Goal: Task Accomplishment & Management: Use online tool/utility

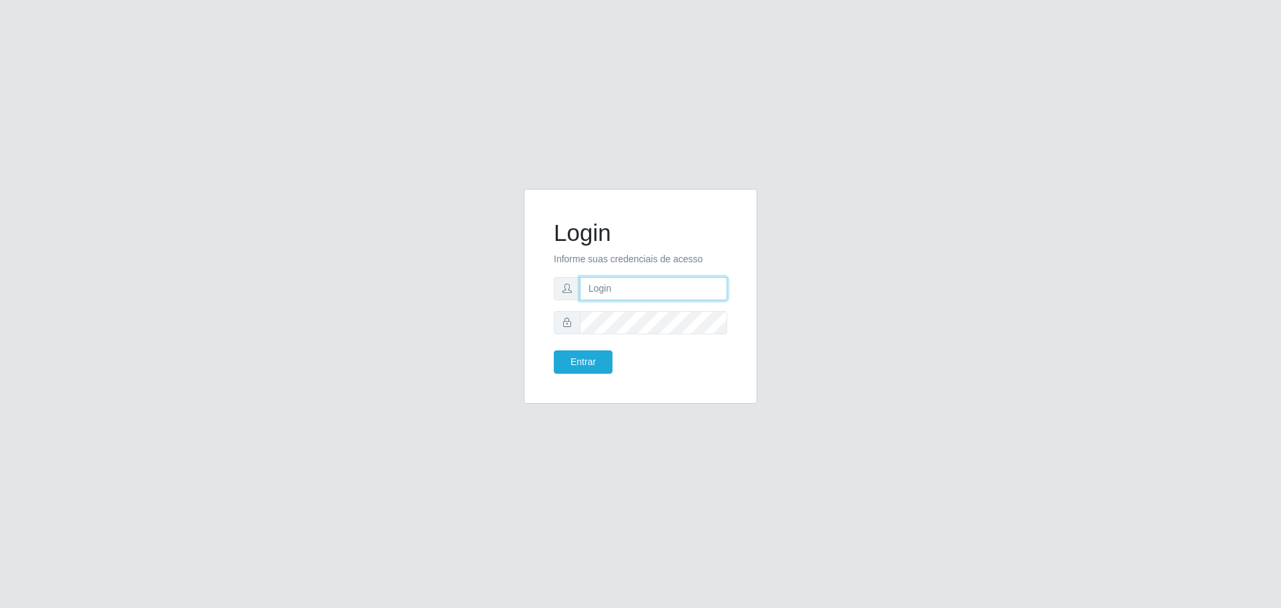
type input "[EMAIL_ADDRESS][DOMAIN_NAME]"
click at [580, 349] on form "Login Informe suas credenciais de acesso [EMAIL_ADDRESS][DOMAIN_NAME] Entrar" at bounding box center [640, 296] width 173 height 155
click at [578, 358] on button "Entrar" at bounding box center [583, 361] width 59 height 23
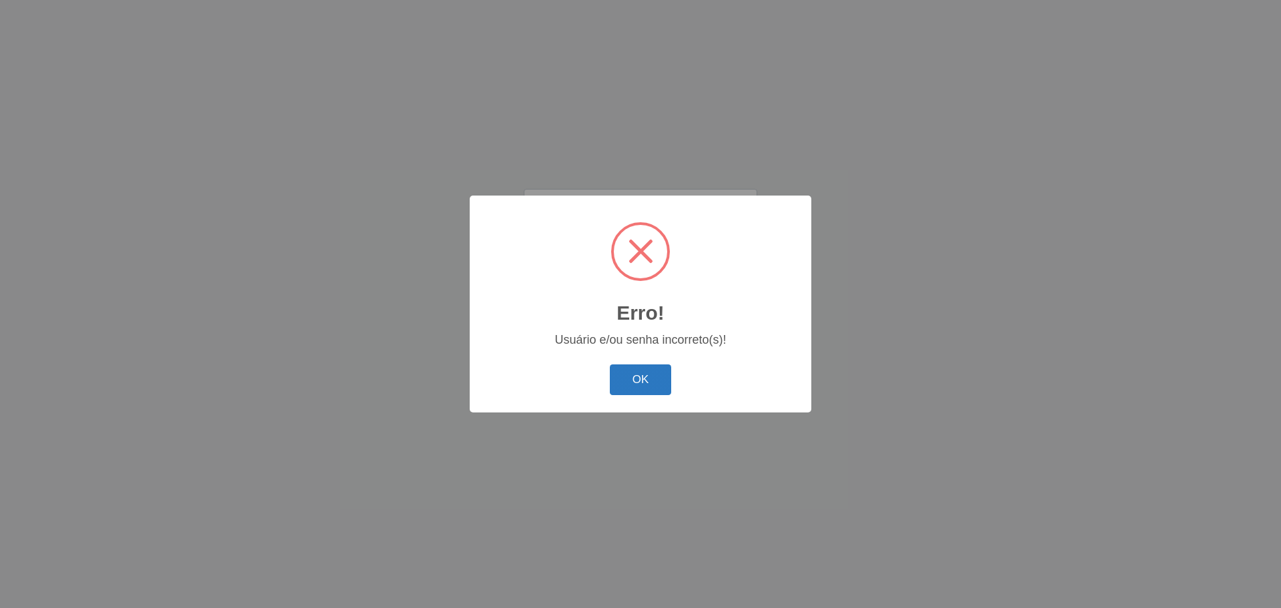
click at [642, 380] on button "OK" at bounding box center [641, 379] width 62 height 31
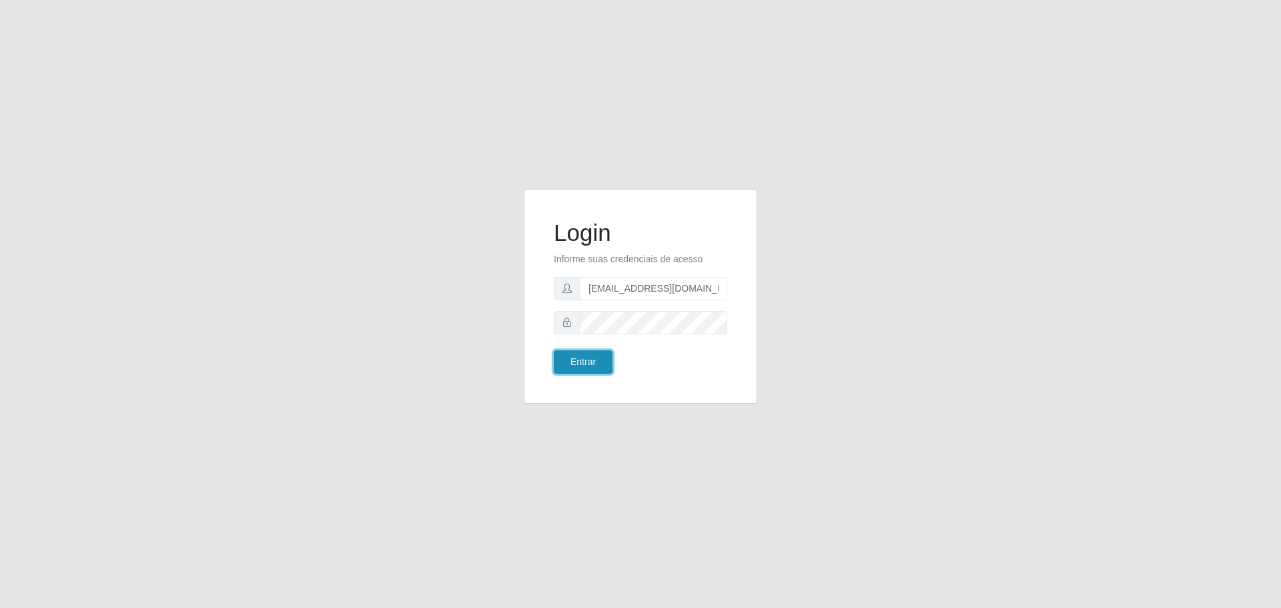
click at [593, 364] on button "Entrar" at bounding box center [583, 361] width 59 height 23
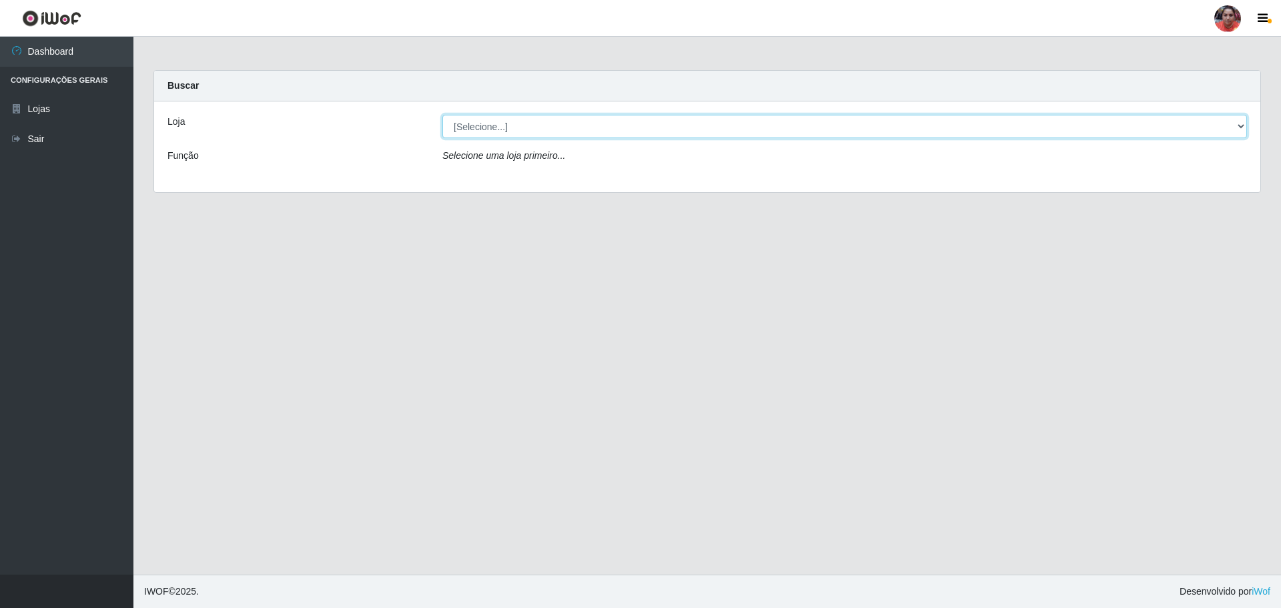
click at [1241, 129] on select "[Selecione...] Mar Vermelho - Loja 05" at bounding box center [844, 126] width 805 height 23
select select "252"
click at [442, 115] on select "[Selecione...] Mar Vermelho - Loja 05" at bounding box center [844, 126] width 805 height 23
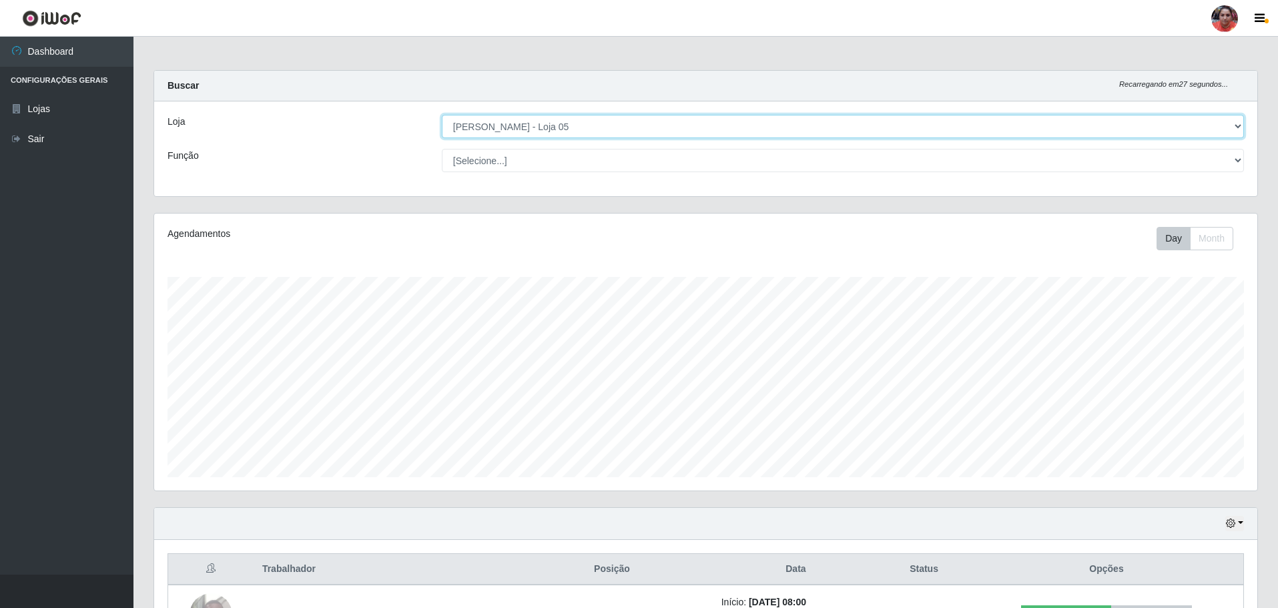
scroll to position [277, 1103]
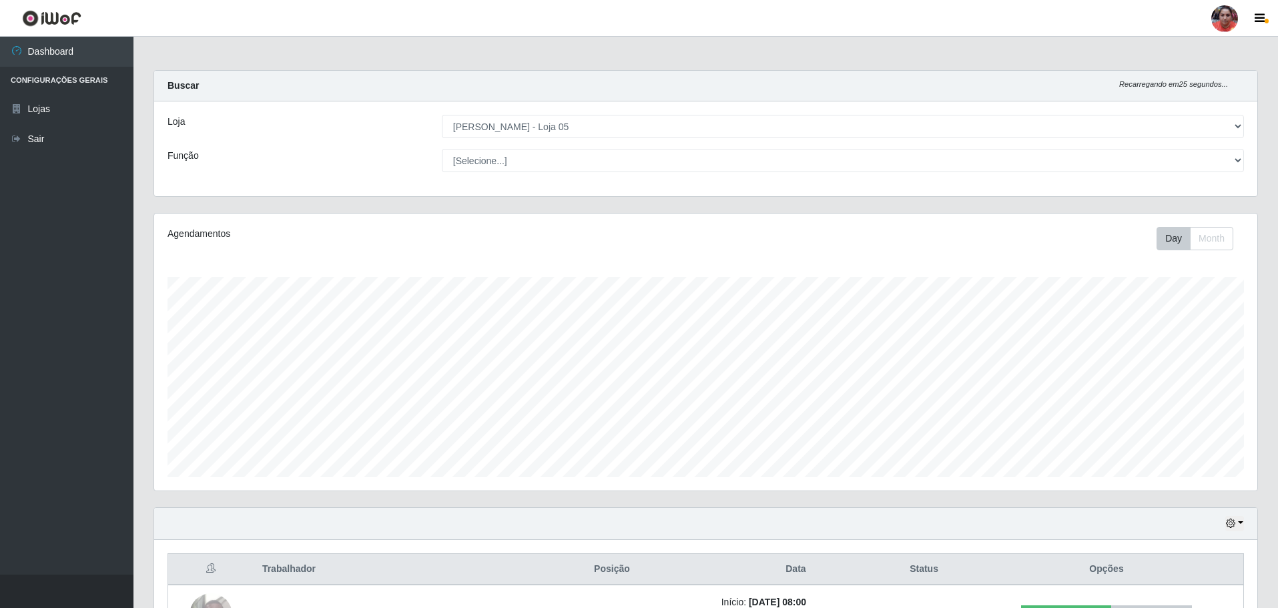
drag, startPoint x: 1276, startPoint y: 49, endPoint x: 1280, endPoint y: 67, distance: 17.7
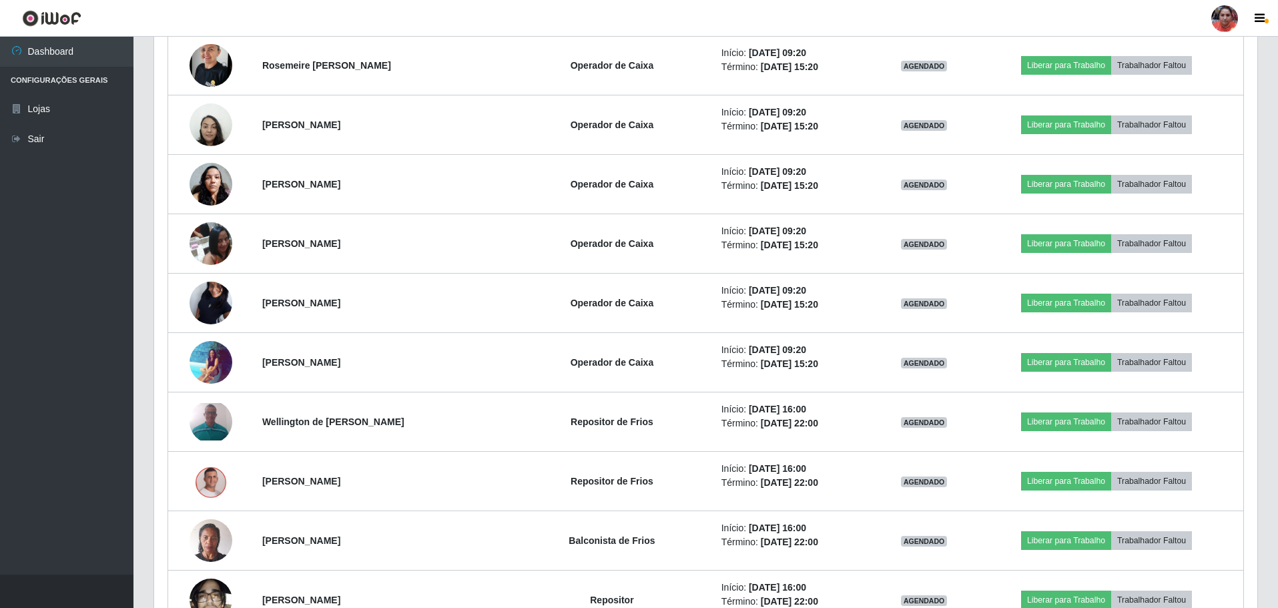
scroll to position [1443, 0]
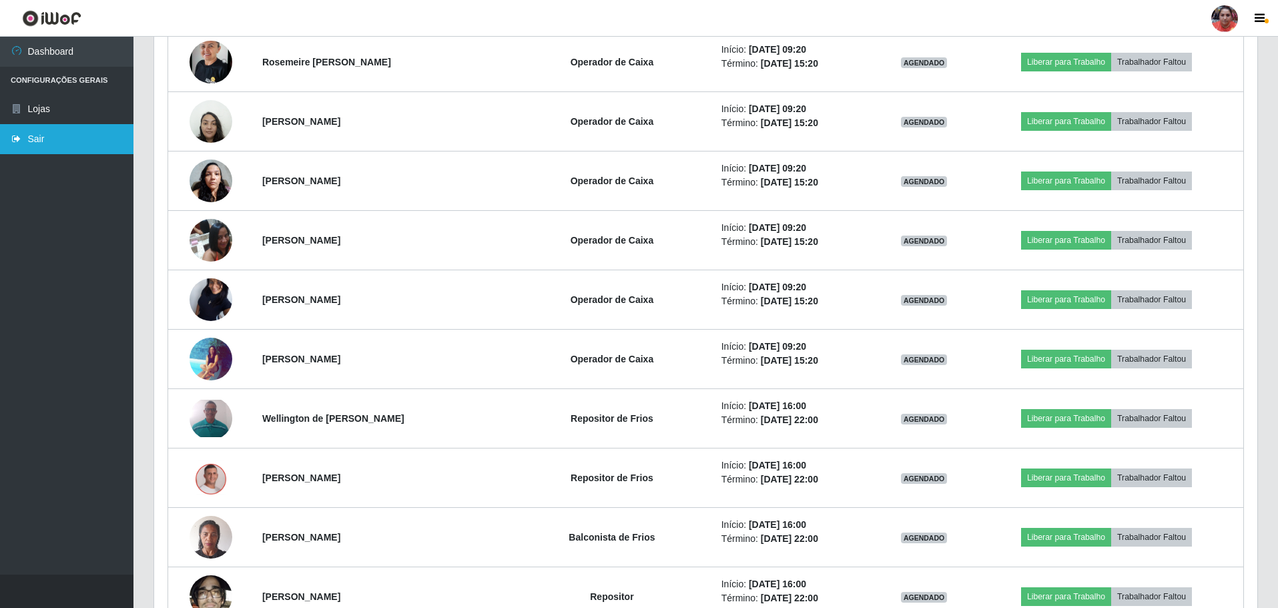
click at [67, 149] on link "Sair" at bounding box center [66, 139] width 133 height 30
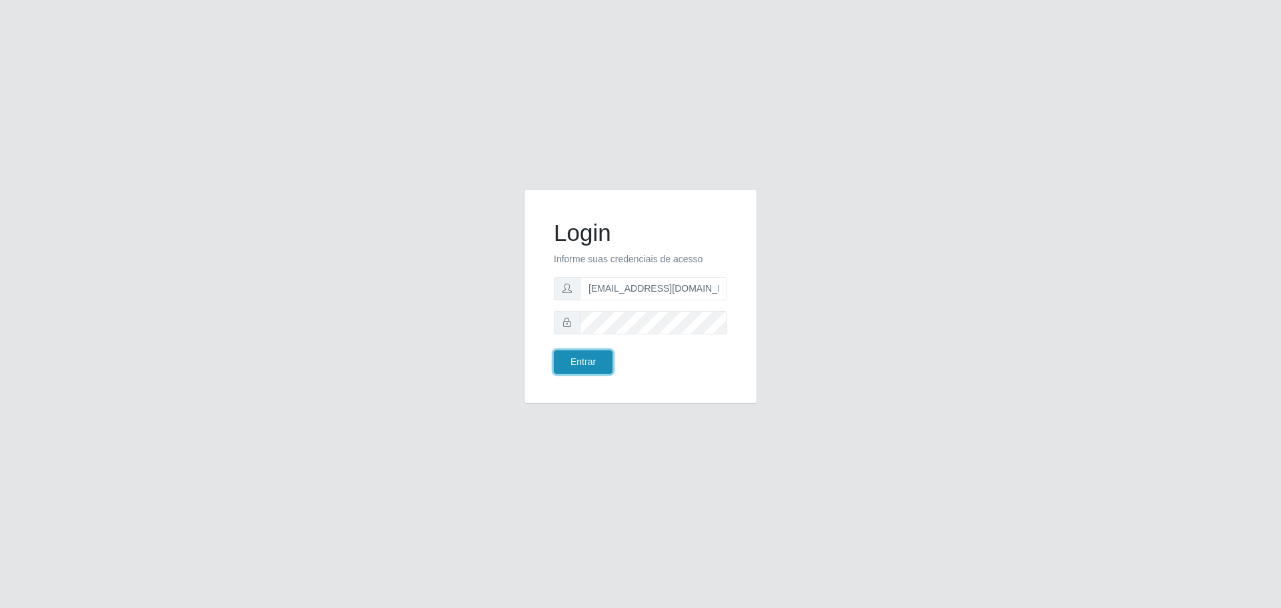
click at [590, 370] on button "Entrar" at bounding box center [583, 361] width 59 height 23
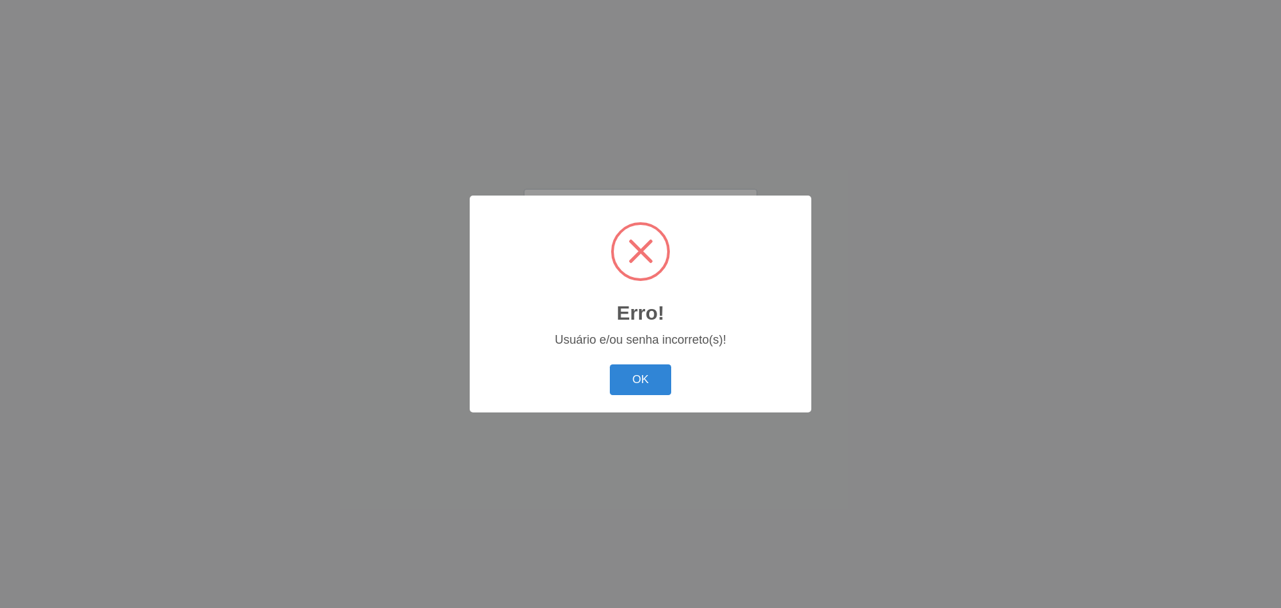
drag, startPoint x: 638, startPoint y: 380, endPoint x: 640, endPoint y: 373, distance: 7.6
click at [638, 380] on button "OK" at bounding box center [641, 379] width 62 height 31
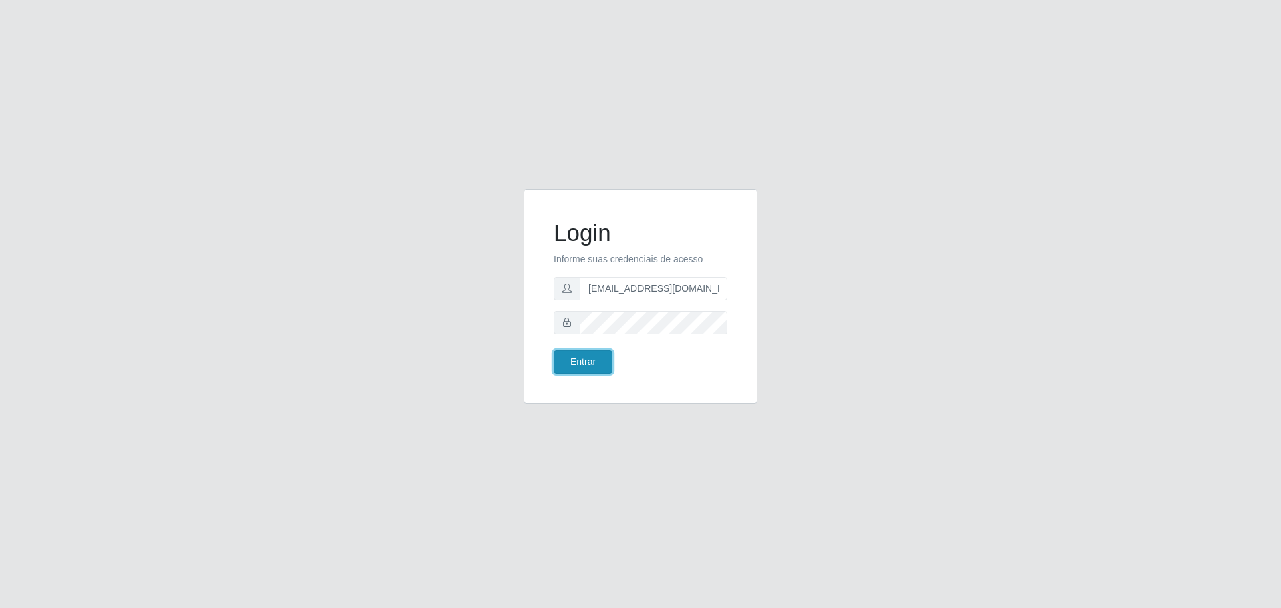
click at [590, 364] on button "Entrar" at bounding box center [583, 361] width 59 height 23
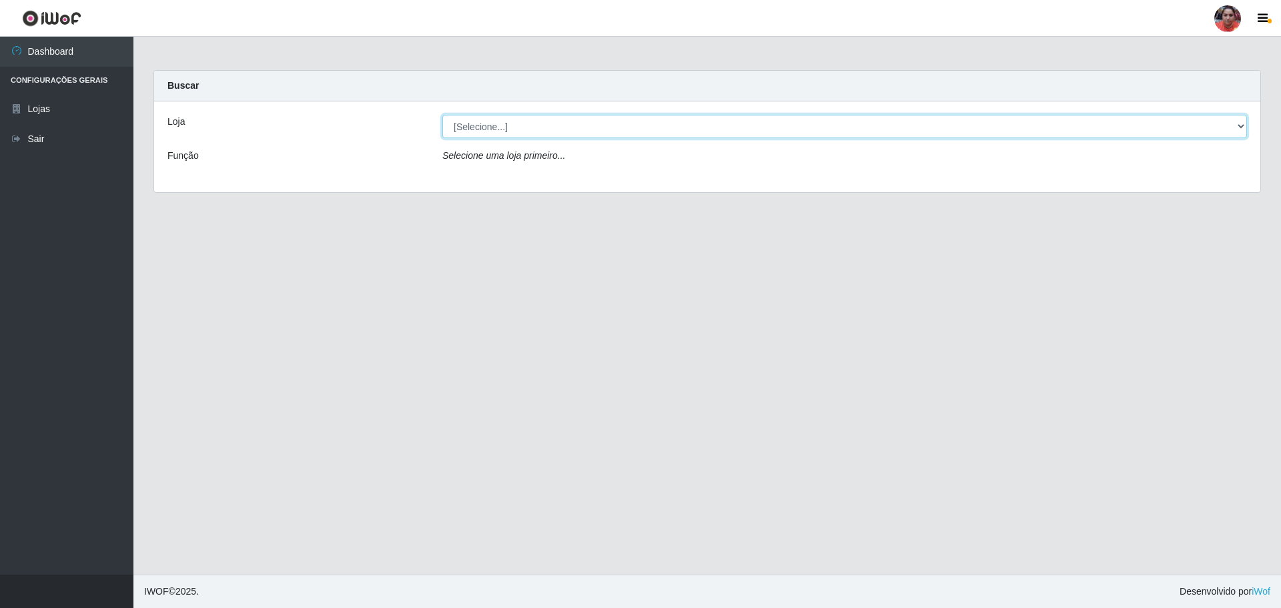
click at [1240, 126] on select "[Selecione...] Mar Vermelho - Loja 05" at bounding box center [844, 126] width 805 height 23
select select "252"
click at [442, 115] on select "[Selecione...] Mar Vermelho - Loja 05" at bounding box center [844, 126] width 805 height 23
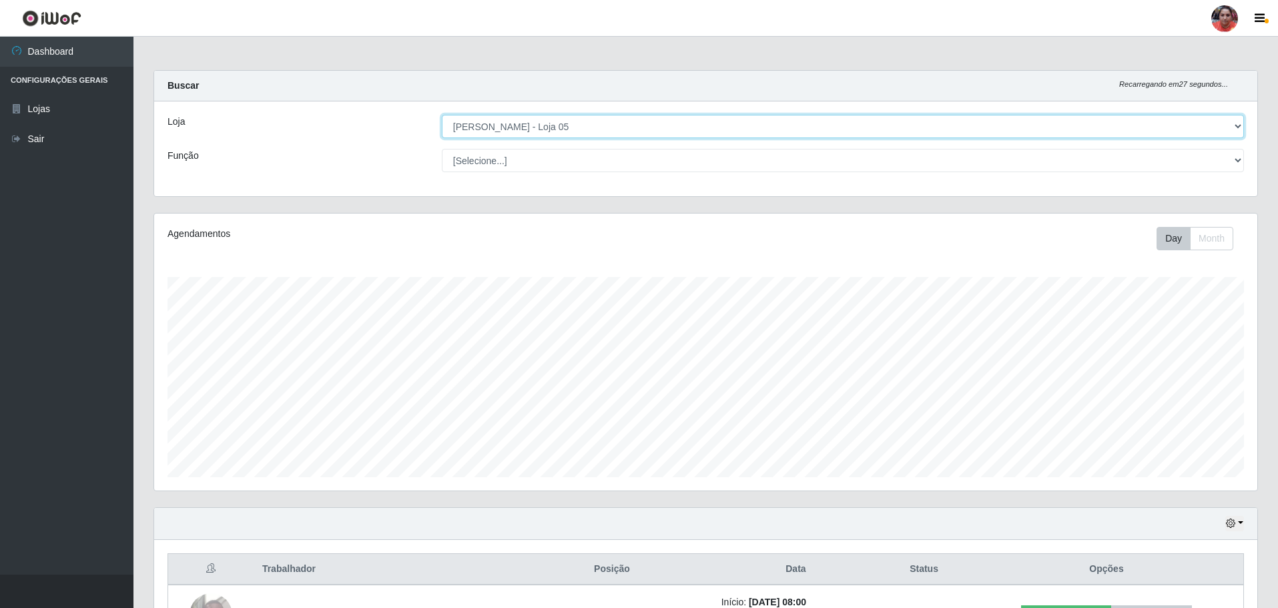
scroll to position [277, 1103]
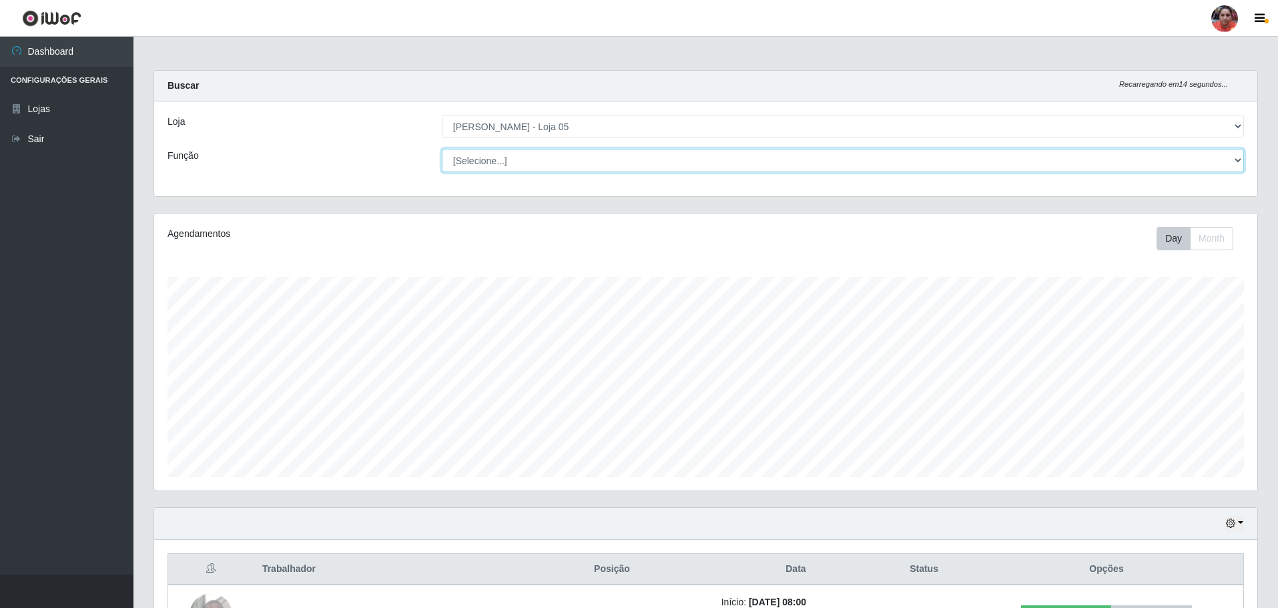
click at [1236, 157] on select "[Selecione...] ASG ASG + ASG ++ Auxiliar de Depósito Auxiliar de Depósito + Aux…" at bounding box center [843, 160] width 802 height 23
click at [1235, 159] on select "[Selecione...] ASG ASG + ASG ++ Auxiliar de Depósito Auxiliar de Depósito + Aux…" at bounding box center [843, 160] width 802 height 23
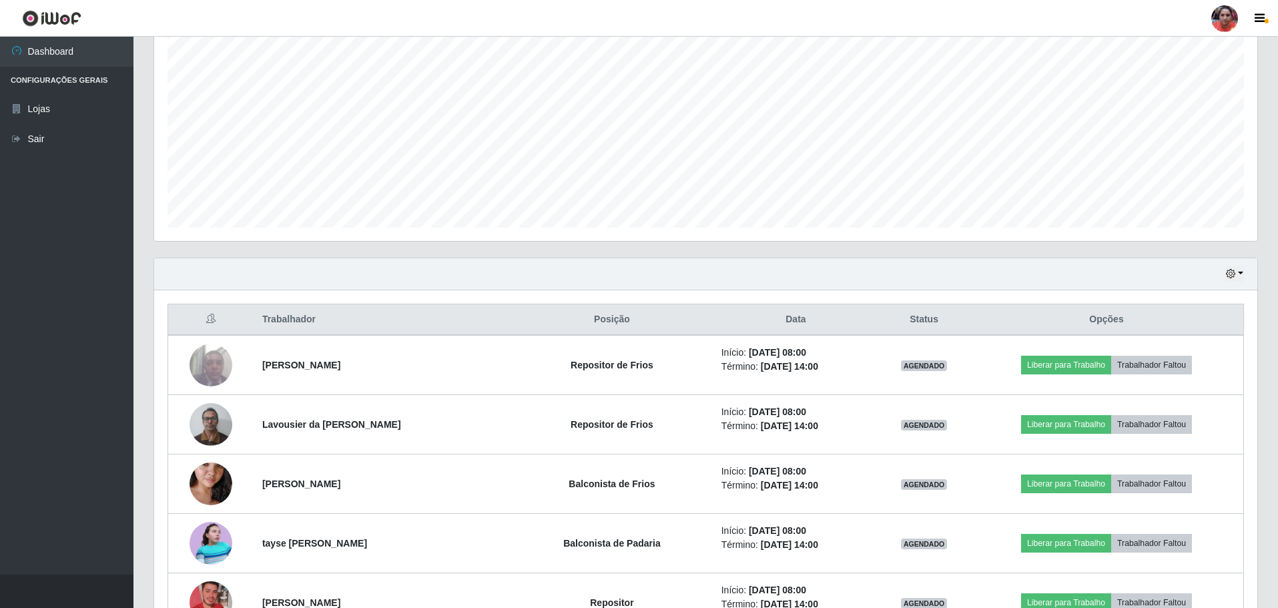
scroll to position [288, 0]
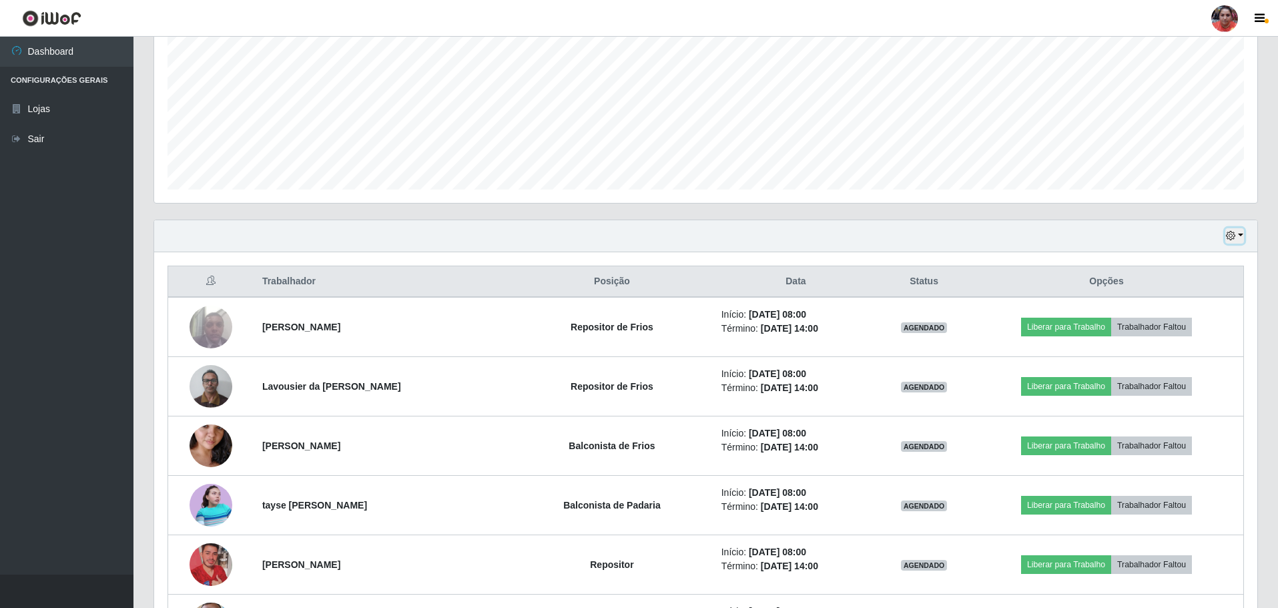
click at [1242, 235] on button "button" at bounding box center [1234, 235] width 19 height 15
click at [1204, 320] on button "3 dias" at bounding box center [1189, 316] width 105 height 28
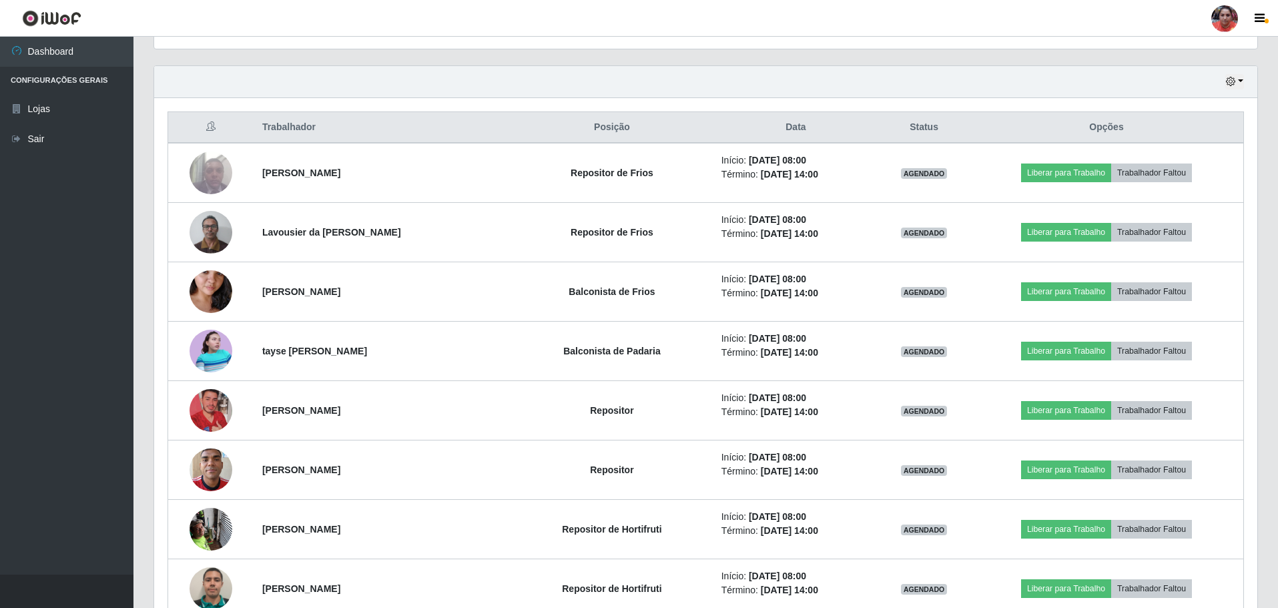
scroll to position [434, 0]
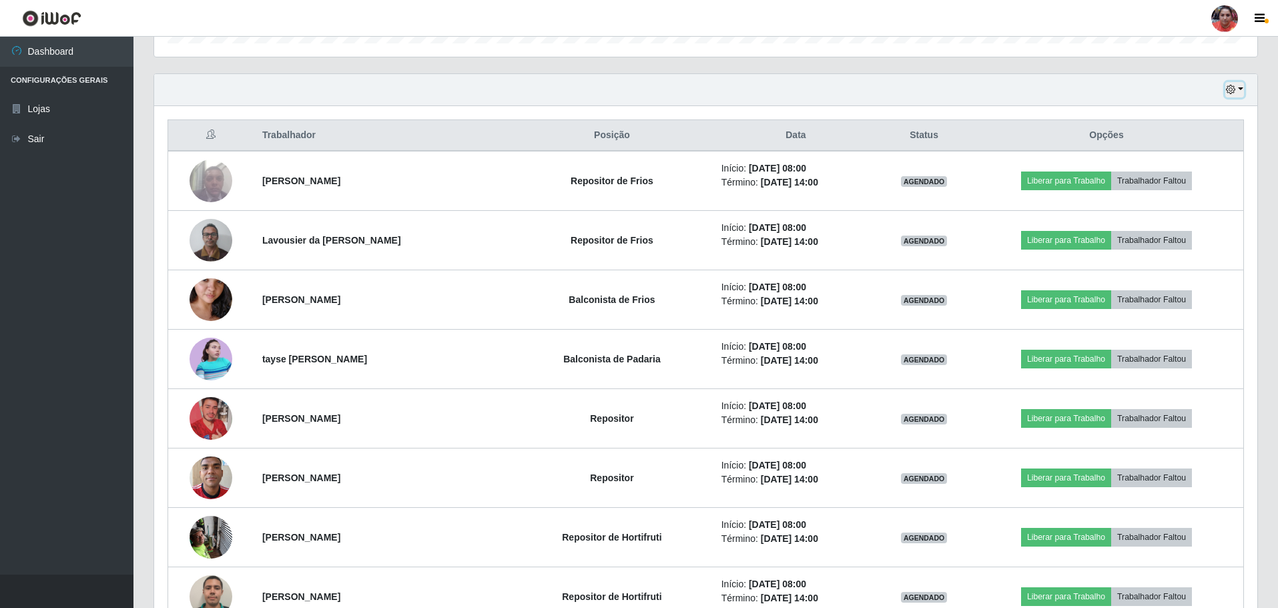
click at [1240, 89] on button "button" at bounding box center [1234, 89] width 19 height 15
click at [1160, 84] on div "Hoje 1 dia 3 dias 1 Semana Não encerrados" at bounding box center [705, 90] width 1103 height 32
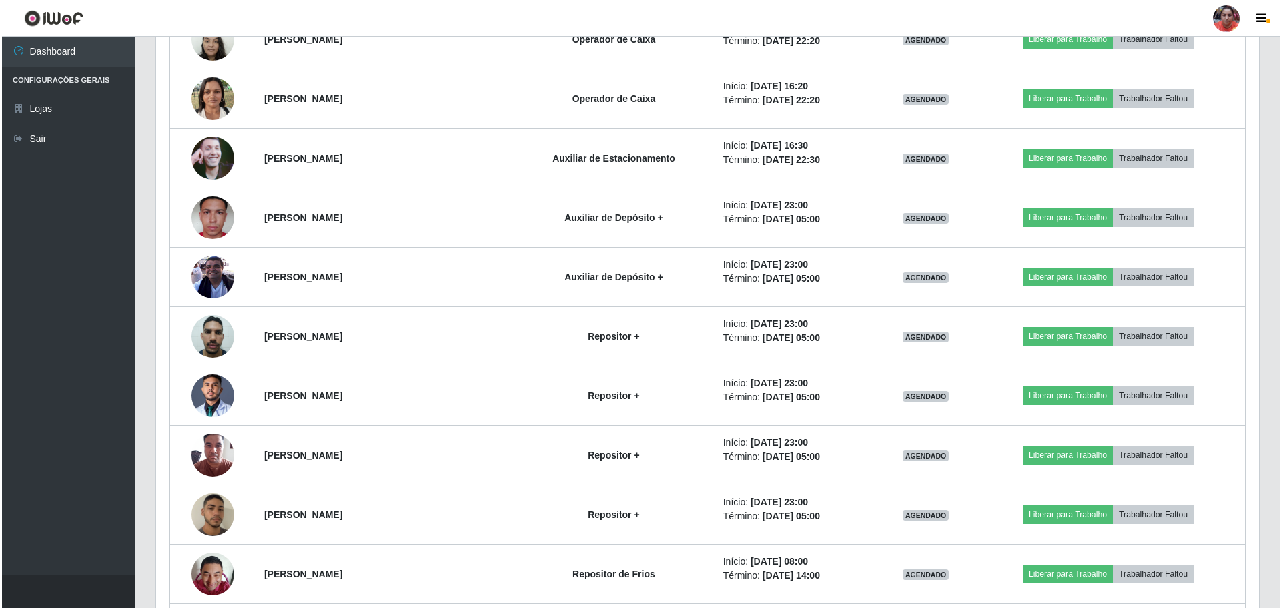
scroll to position [5330, 0]
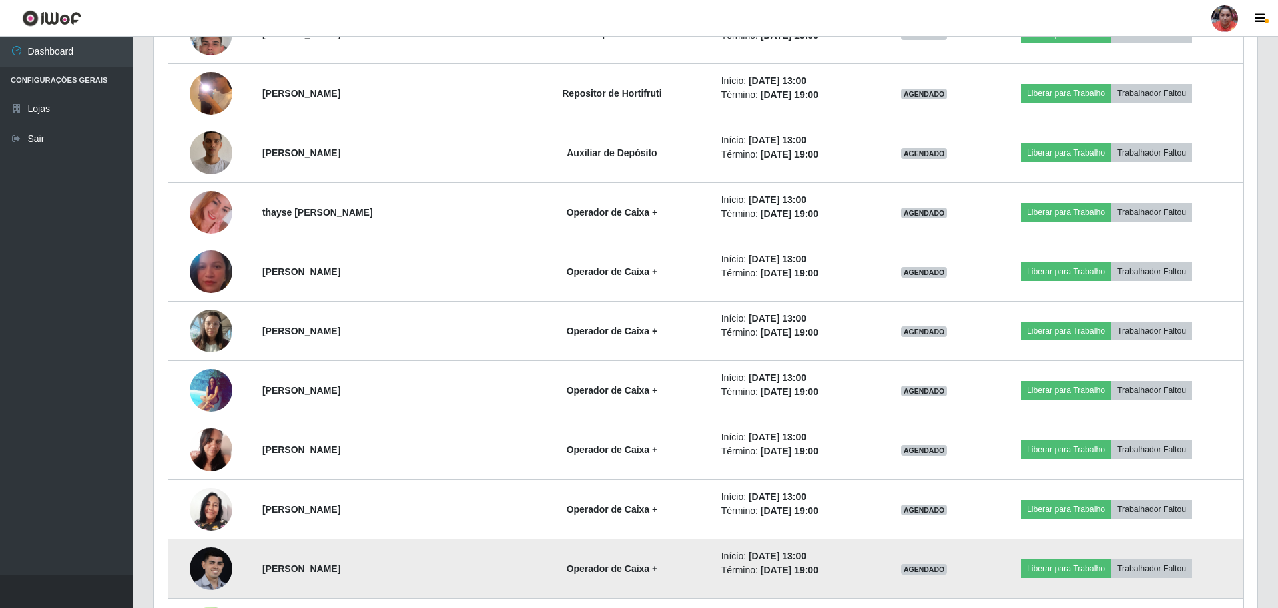
click at [218, 570] on img at bounding box center [210, 568] width 43 height 43
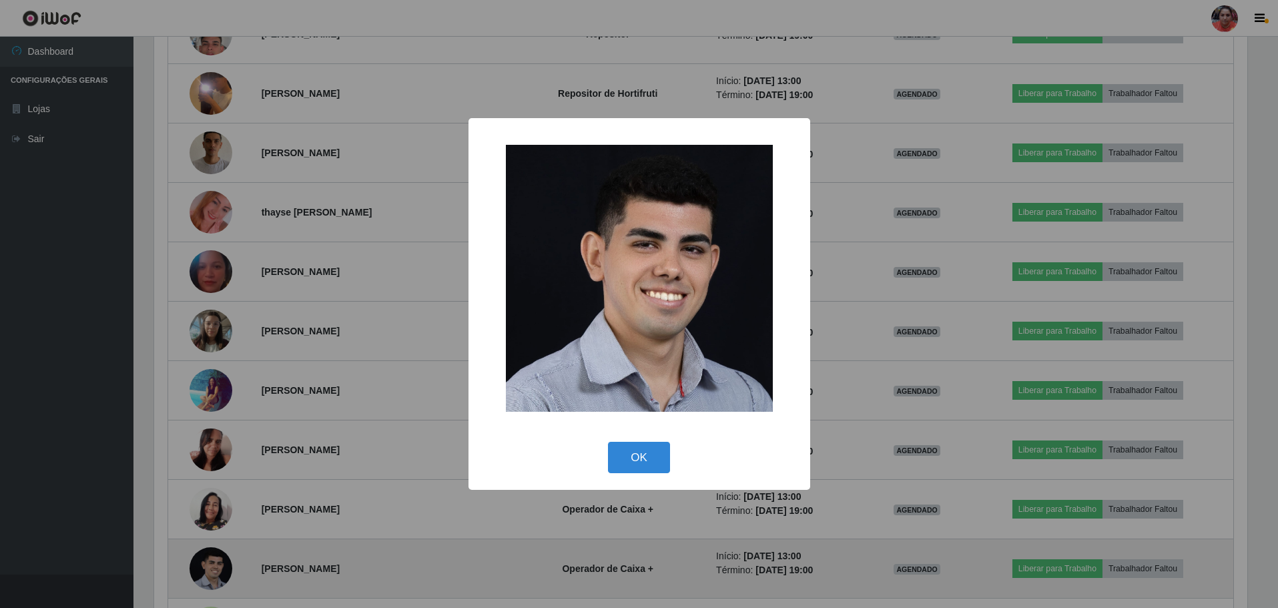
scroll to position [277, 1096]
click at [218, 570] on div "× OK Cancel" at bounding box center [640, 304] width 1281 height 608
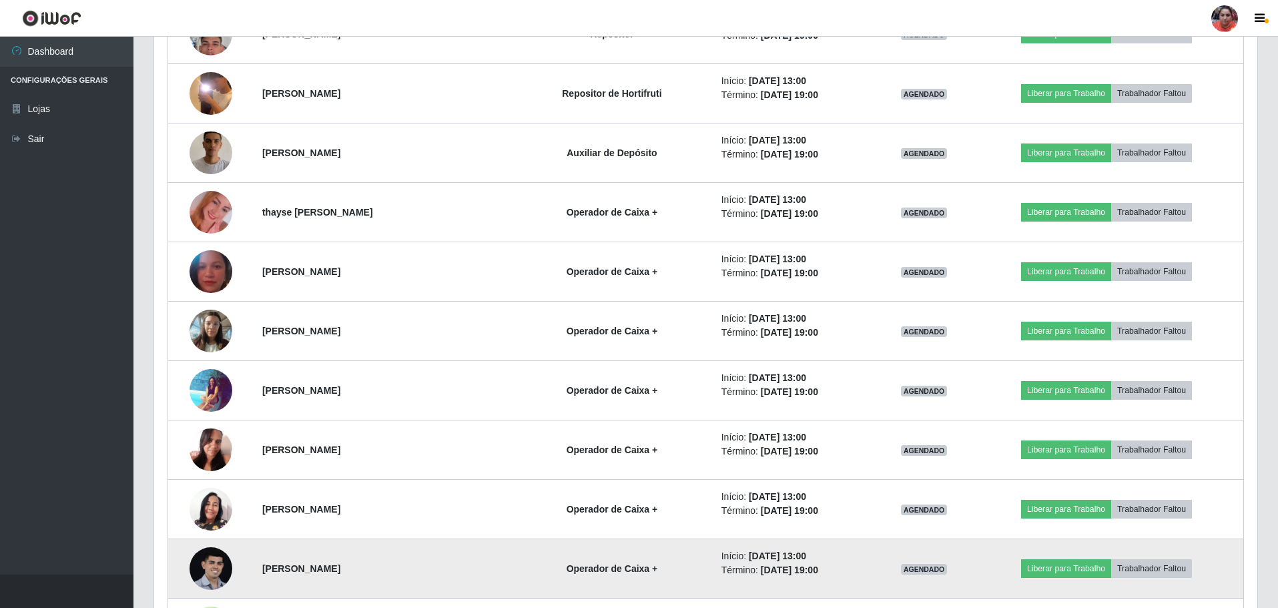
scroll to position [277, 1103]
click at [218, 570] on img at bounding box center [210, 568] width 43 height 43
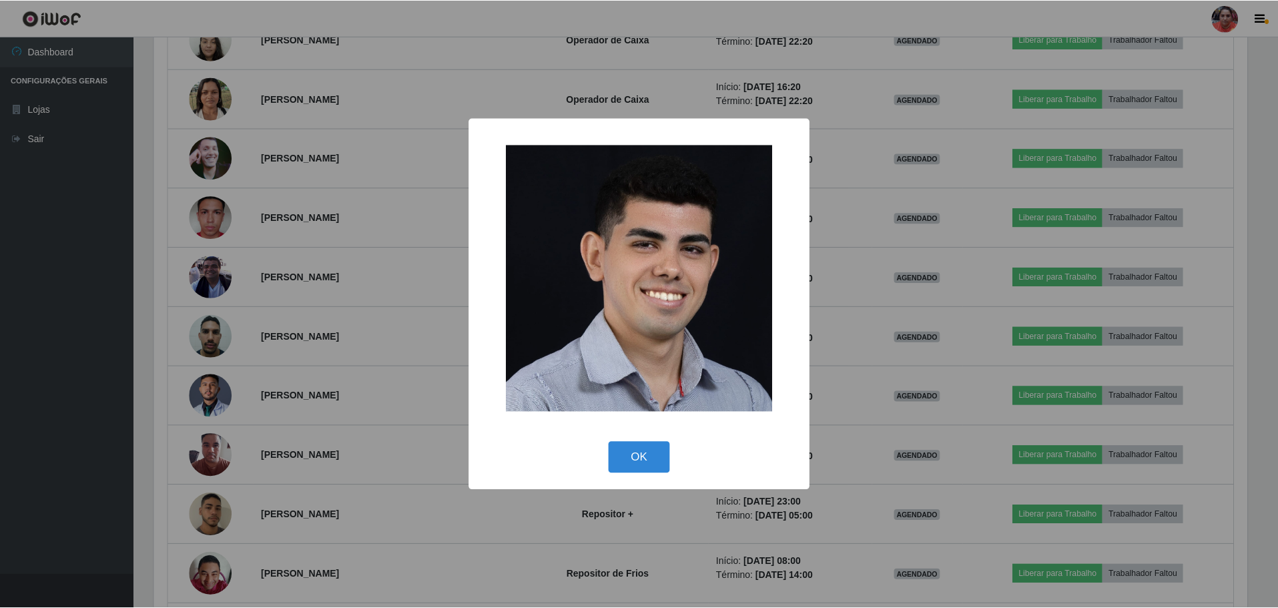
scroll to position [5330, 0]
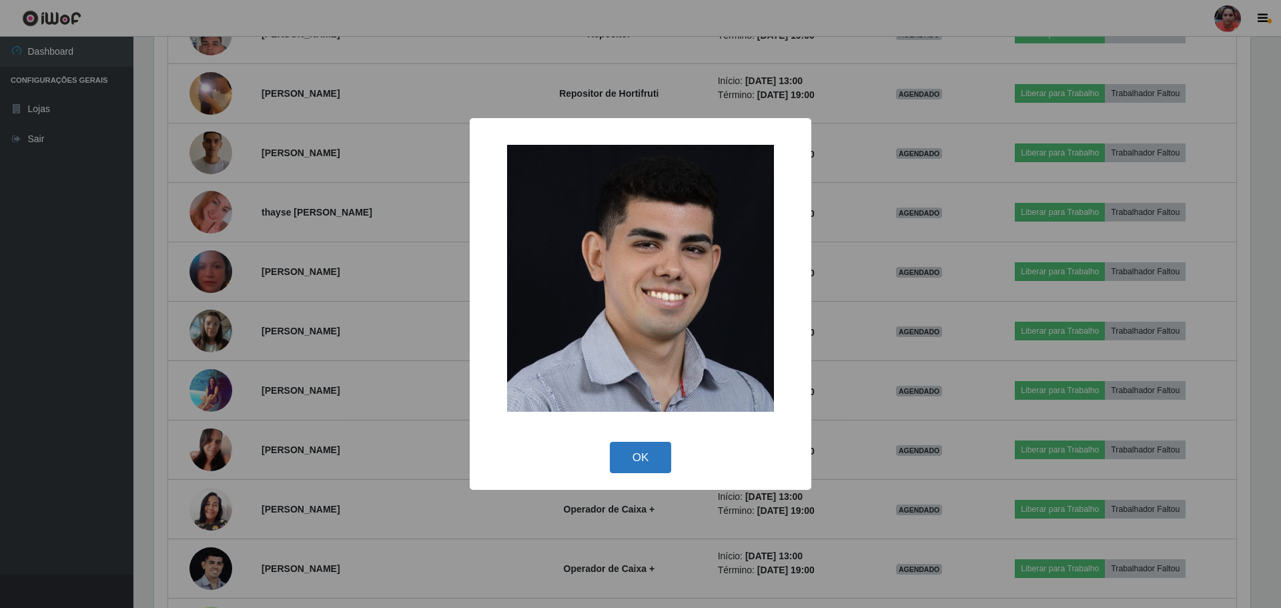
click at [649, 460] on button "OK" at bounding box center [641, 457] width 62 height 31
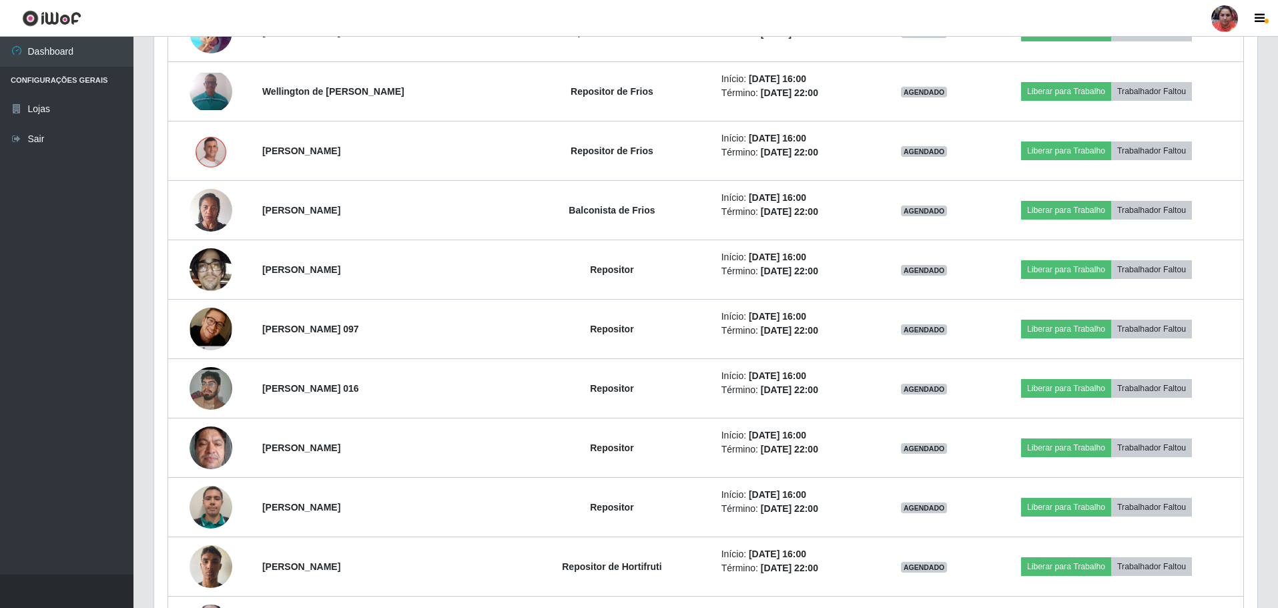
scroll to position [1731, 0]
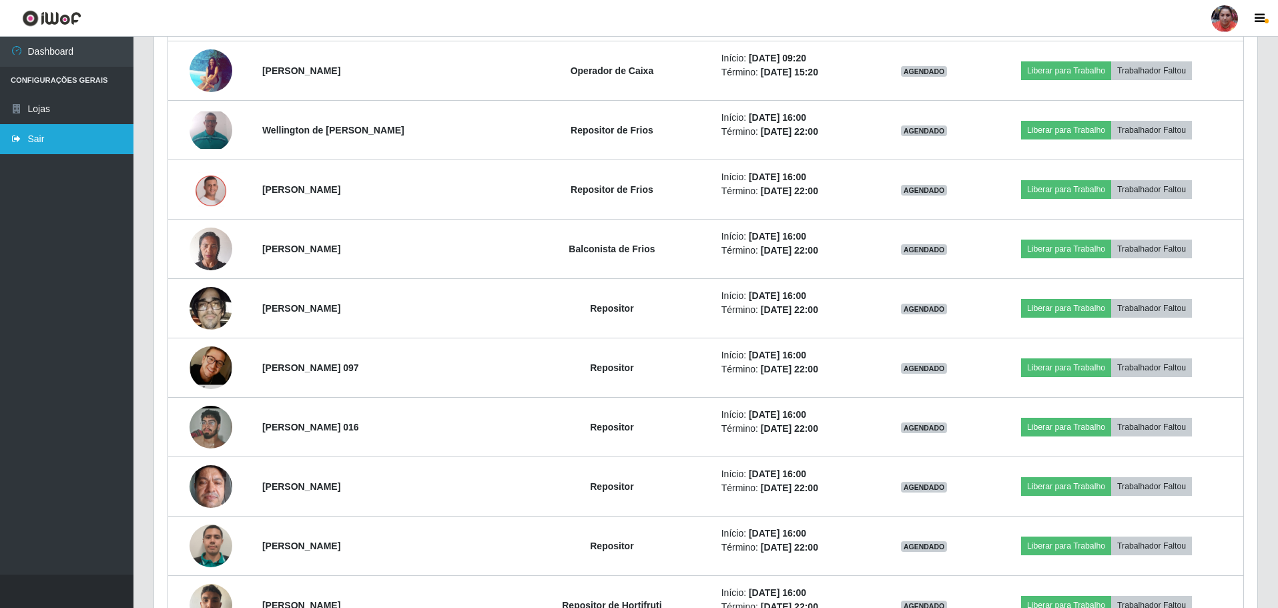
click at [41, 142] on link "Sair" at bounding box center [66, 139] width 133 height 30
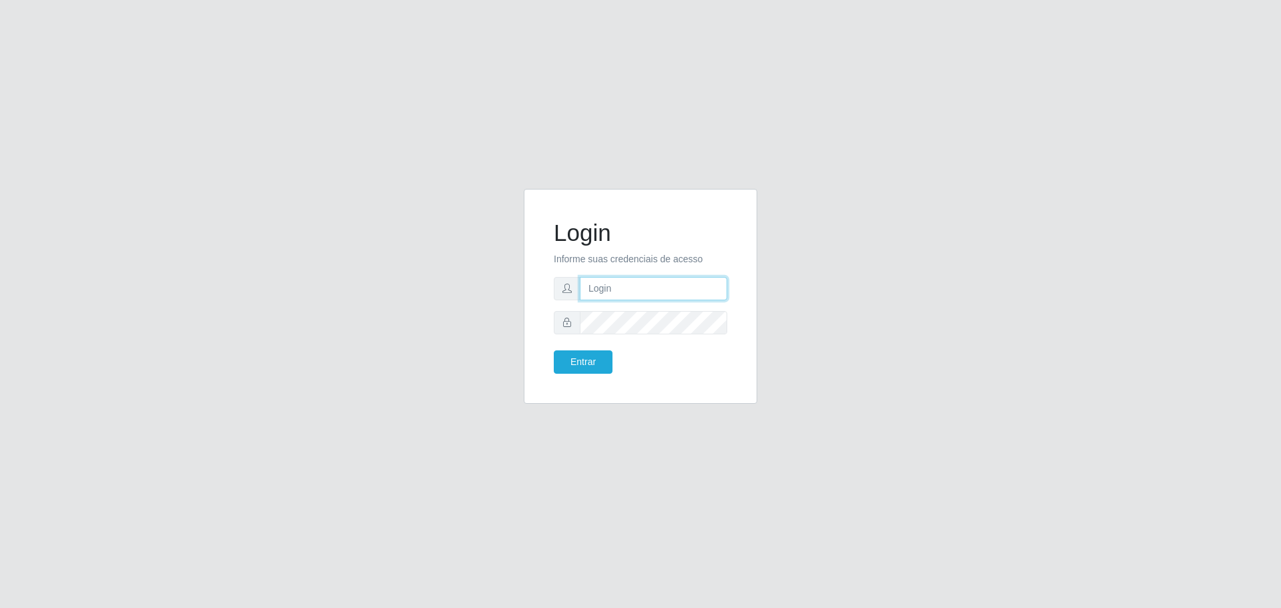
type input "[EMAIL_ADDRESS][DOMAIN_NAME]"
click at [594, 352] on button "Entrar" at bounding box center [583, 361] width 59 height 23
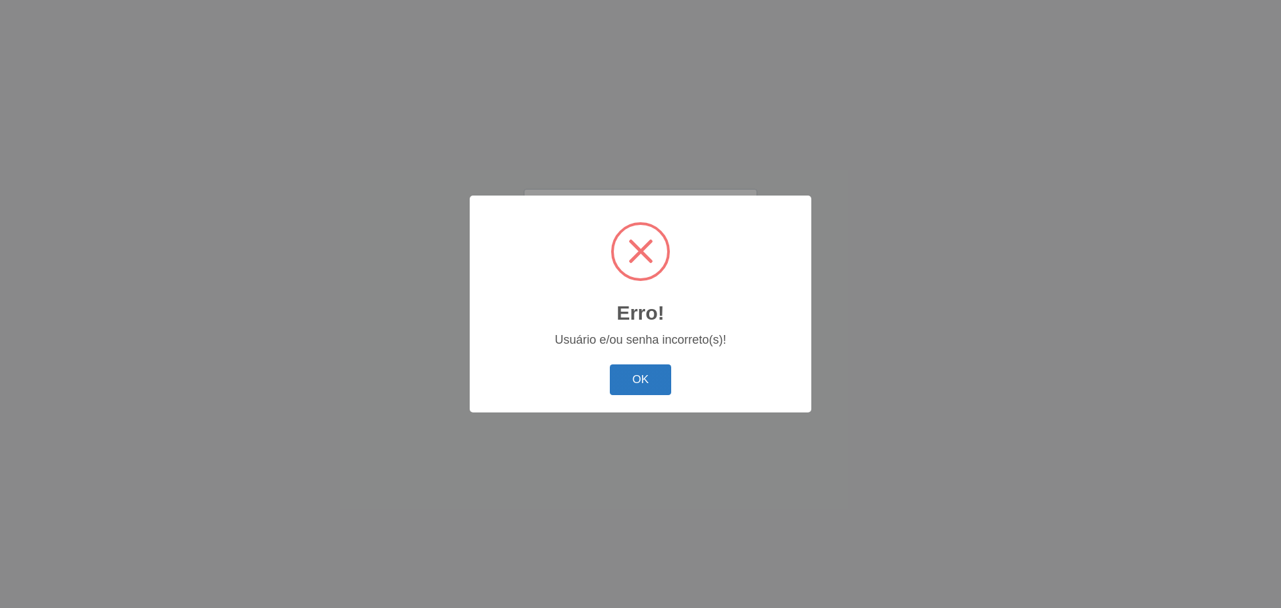
click at [626, 375] on button "OK" at bounding box center [641, 379] width 62 height 31
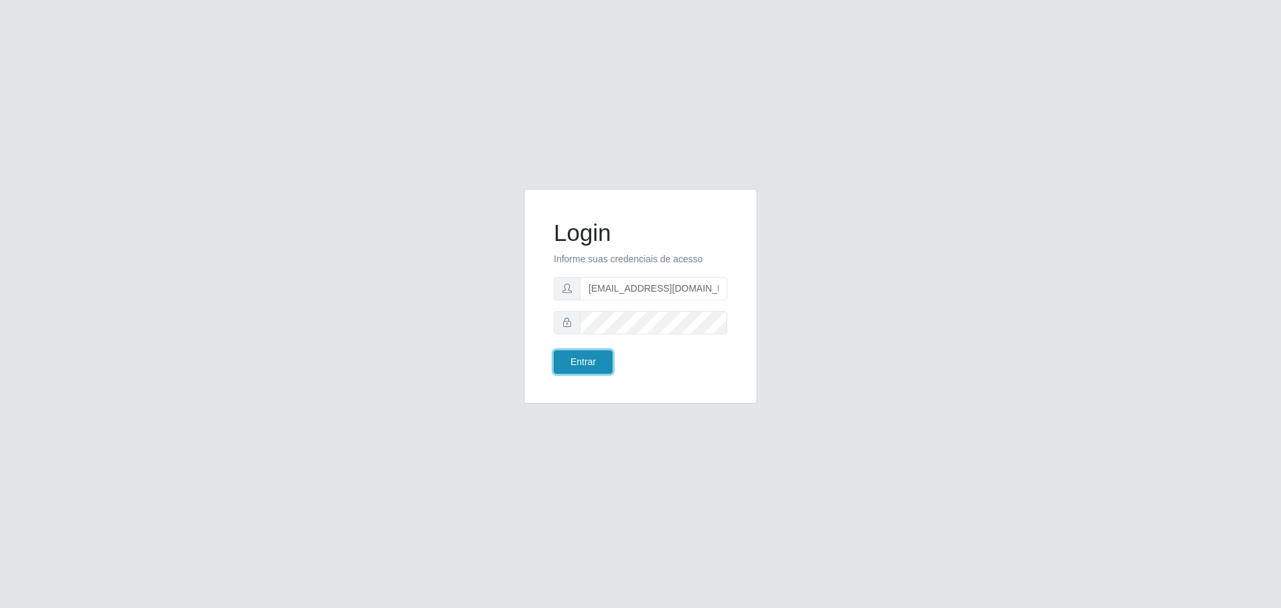
click at [591, 361] on button "Entrar" at bounding box center [583, 361] width 59 height 23
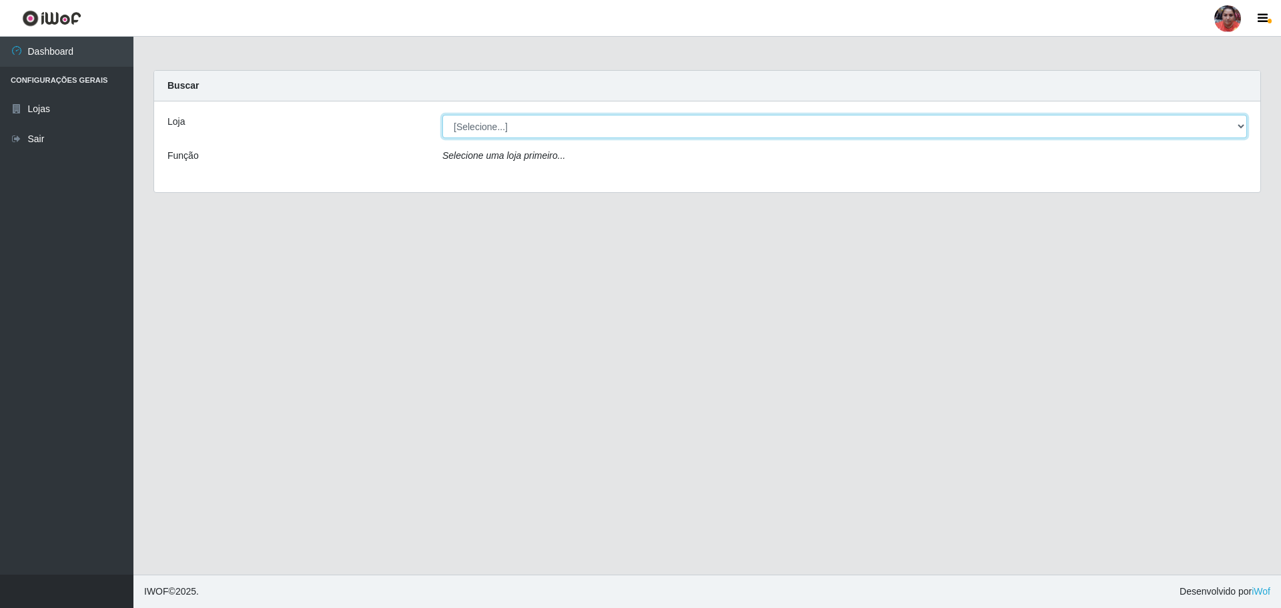
click at [1240, 124] on select "[Selecione...] Mar Vermelho - Loja 05" at bounding box center [844, 126] width 805 height 23
select select "252"
click at [442, 115] on select "[Selecione...] Mar Vermelho - Loja 05" at bounding box center [844, 126] width 805 height 23
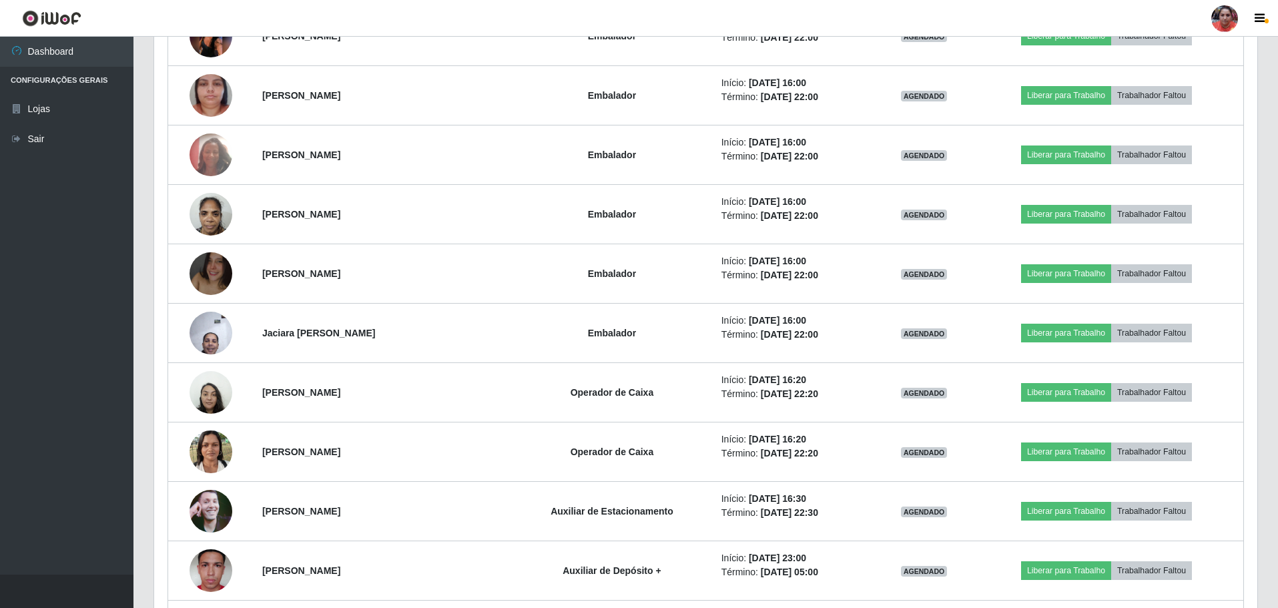
scroll to position [2544, 0]
